Goal: Information Seeking & Learning: Learn about a topic

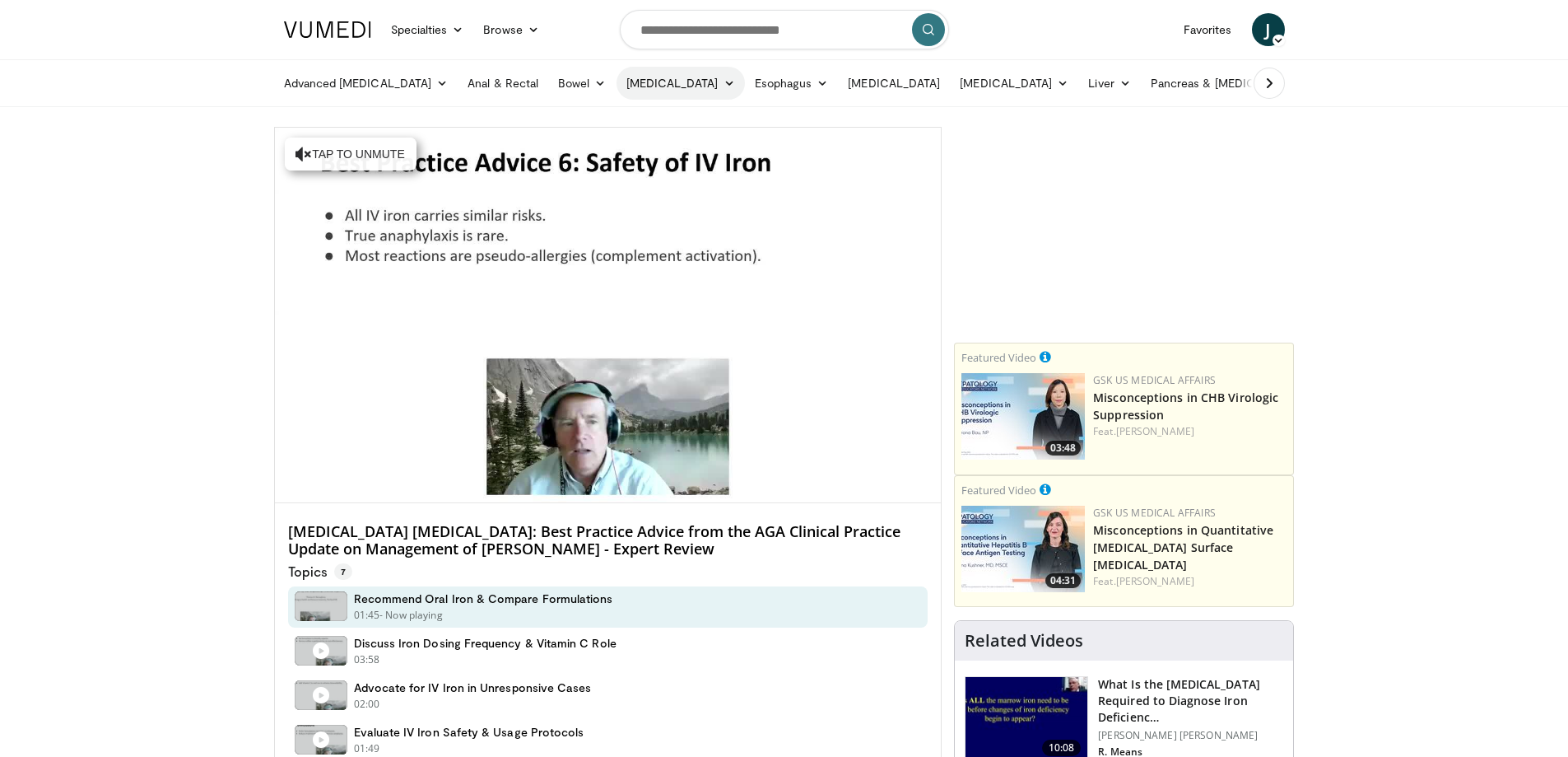
click at [723, 85] on icon at bounding box center [729, 83] width 12 height 12
click at [644, 148] on link "Treatment" at bounding box center [716, 148] width 196 height 27
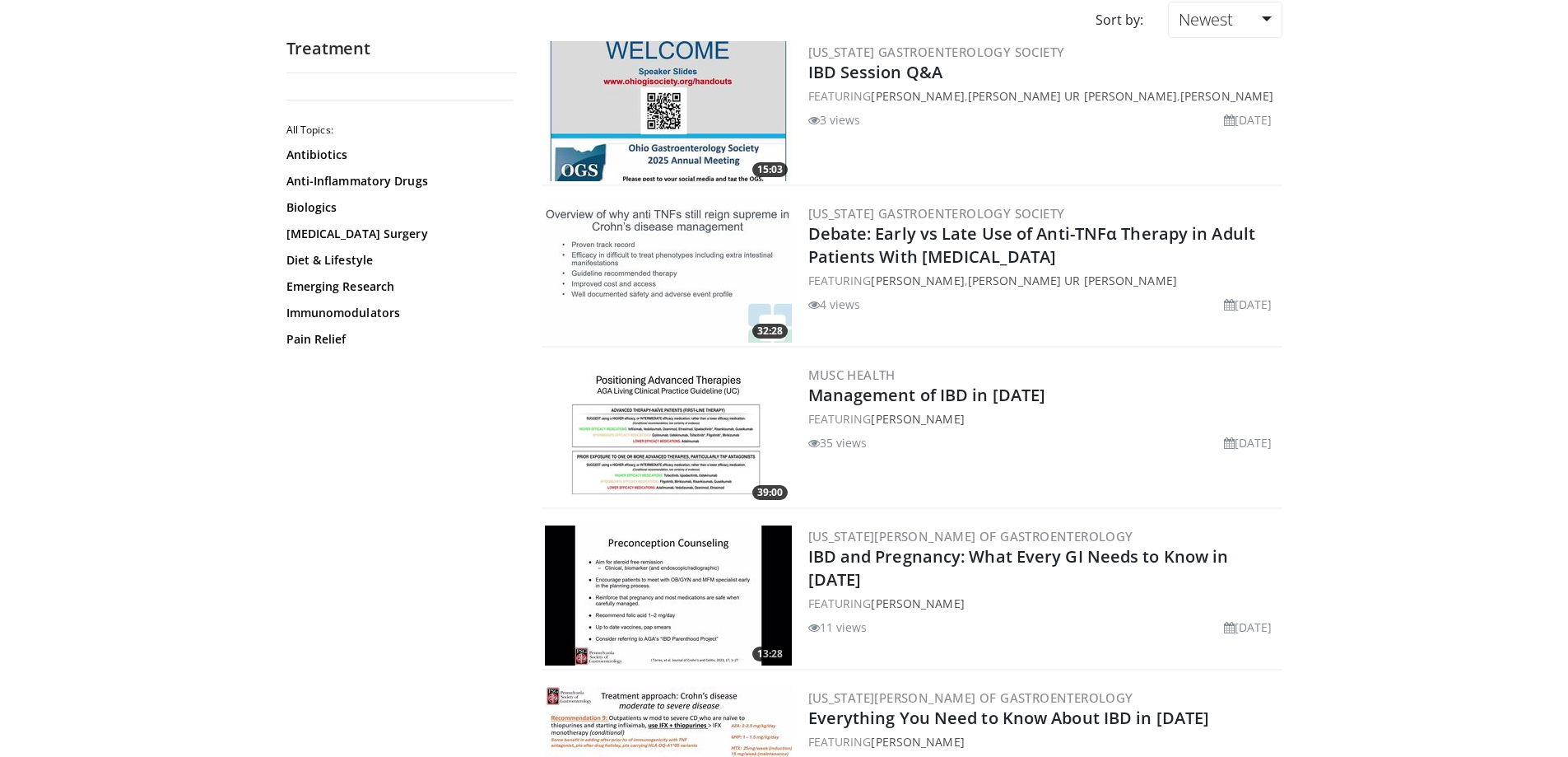
scroll to position [165, 0]
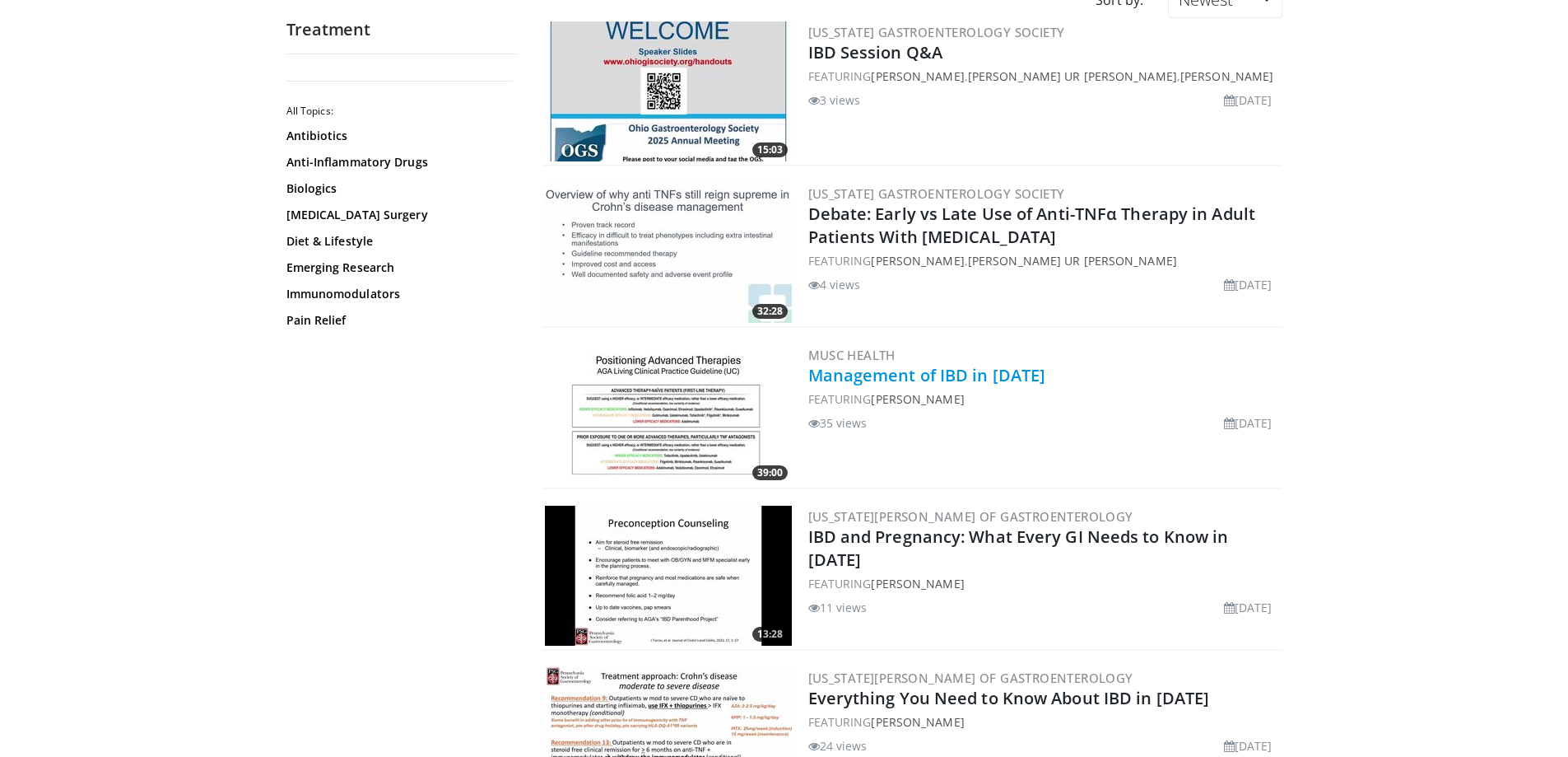
click at [985, 372] on link "Management of IBD in [DATE]" at bounding box center [927, 375] width 238 height 22
